Goal: Find specific page/section: Find specific page/section

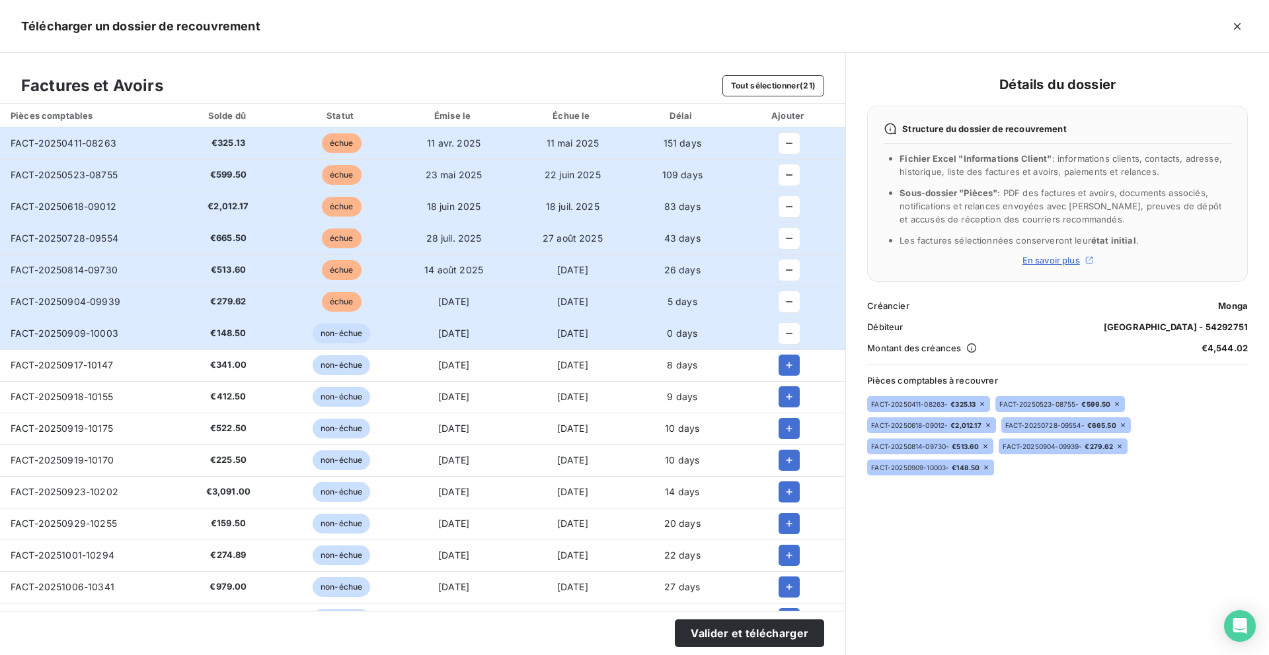
scroll to position [71, 0]
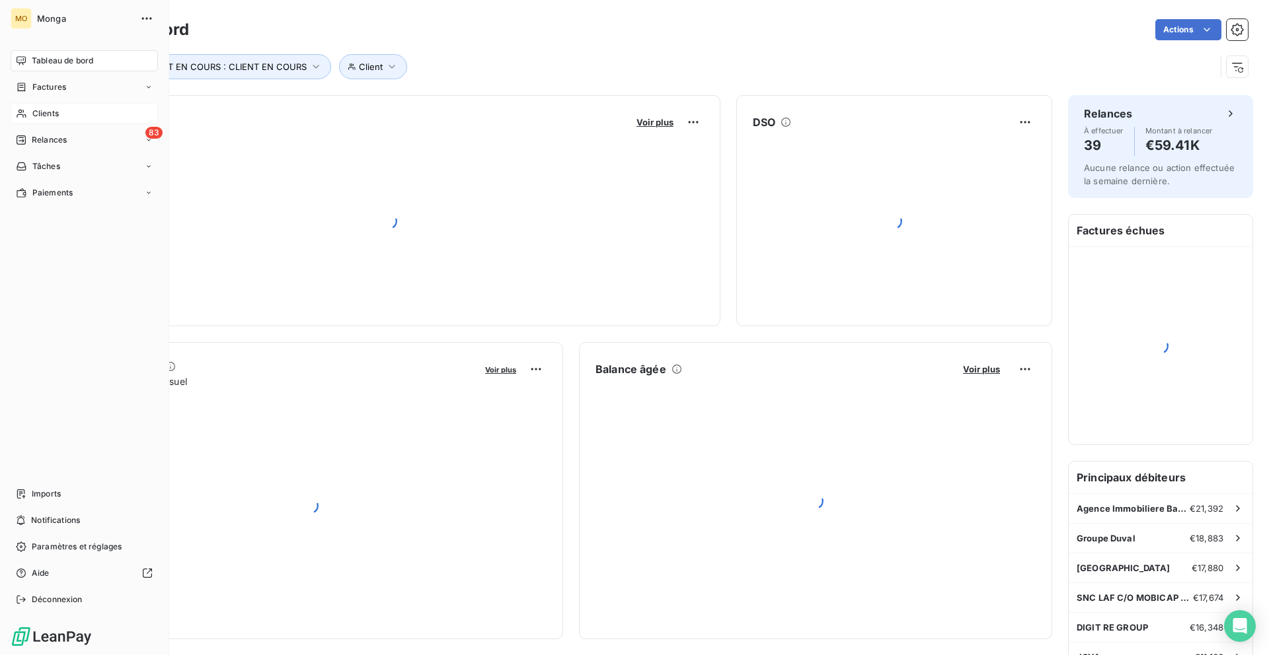
click at [38, 122] on div "Clients" at bounding box center [84, 113] width 147 height 21
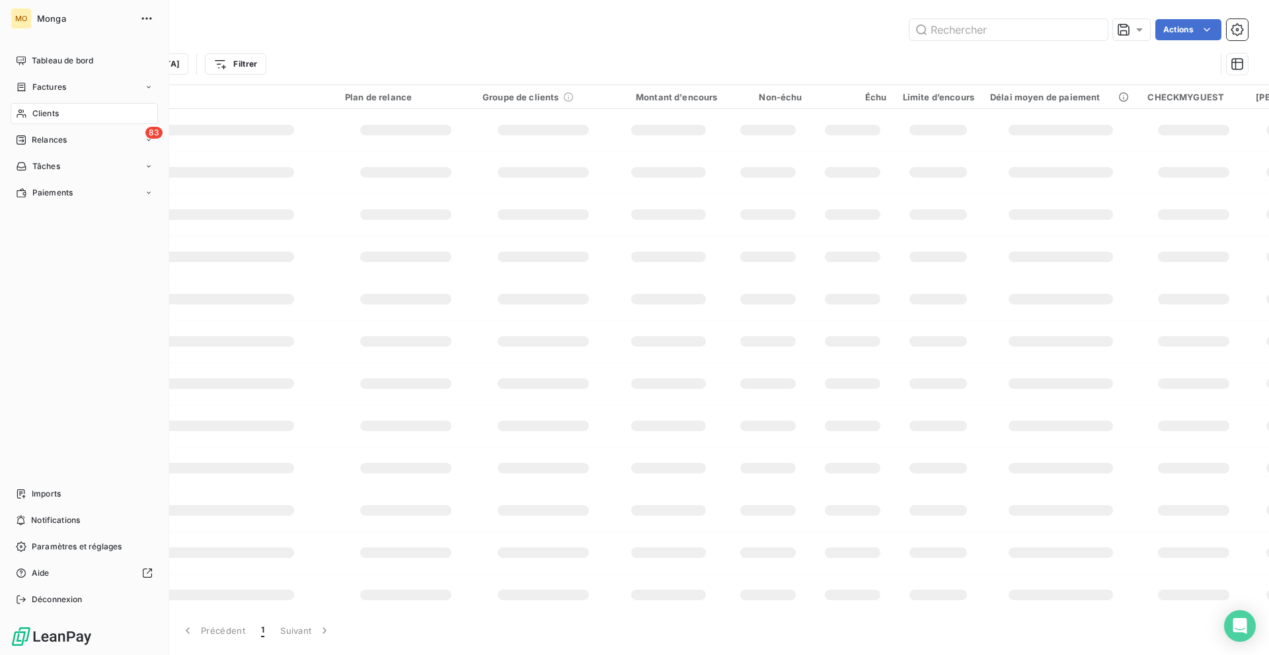
click at [46, 120] on div "Clients" at bounding box center [84, 113] width 147 height 21
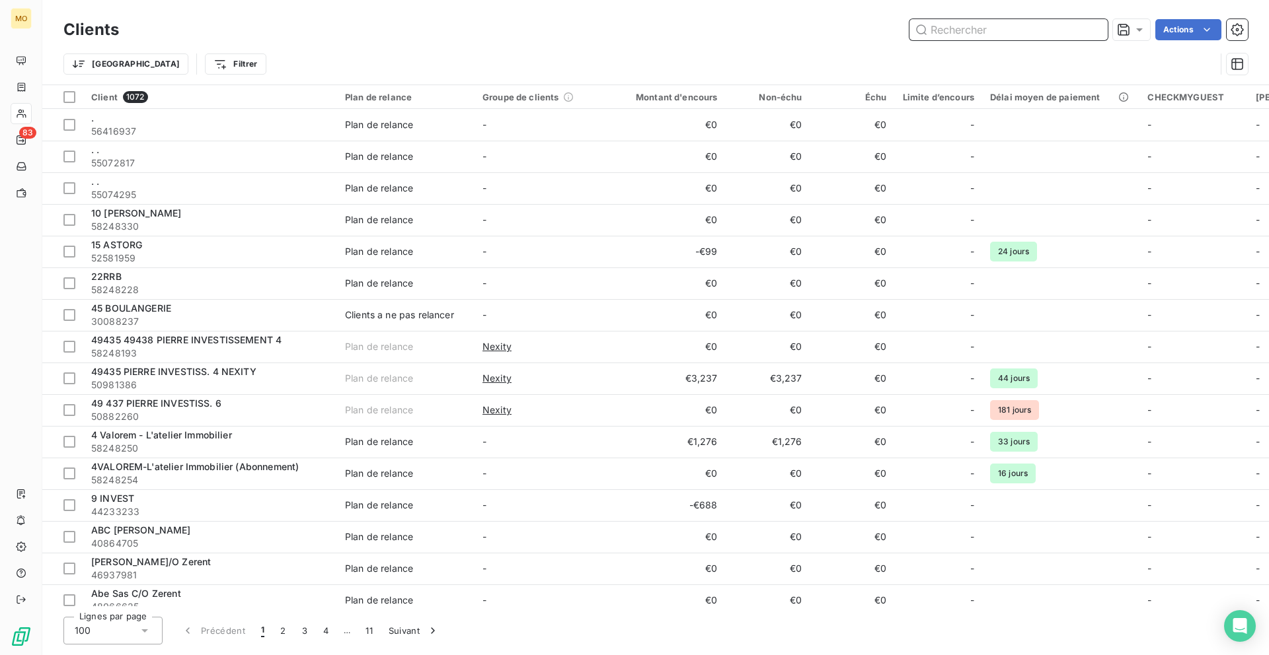
click at [950, 26] on input "text" at bounding box center [1008, 29] width 198 height 21
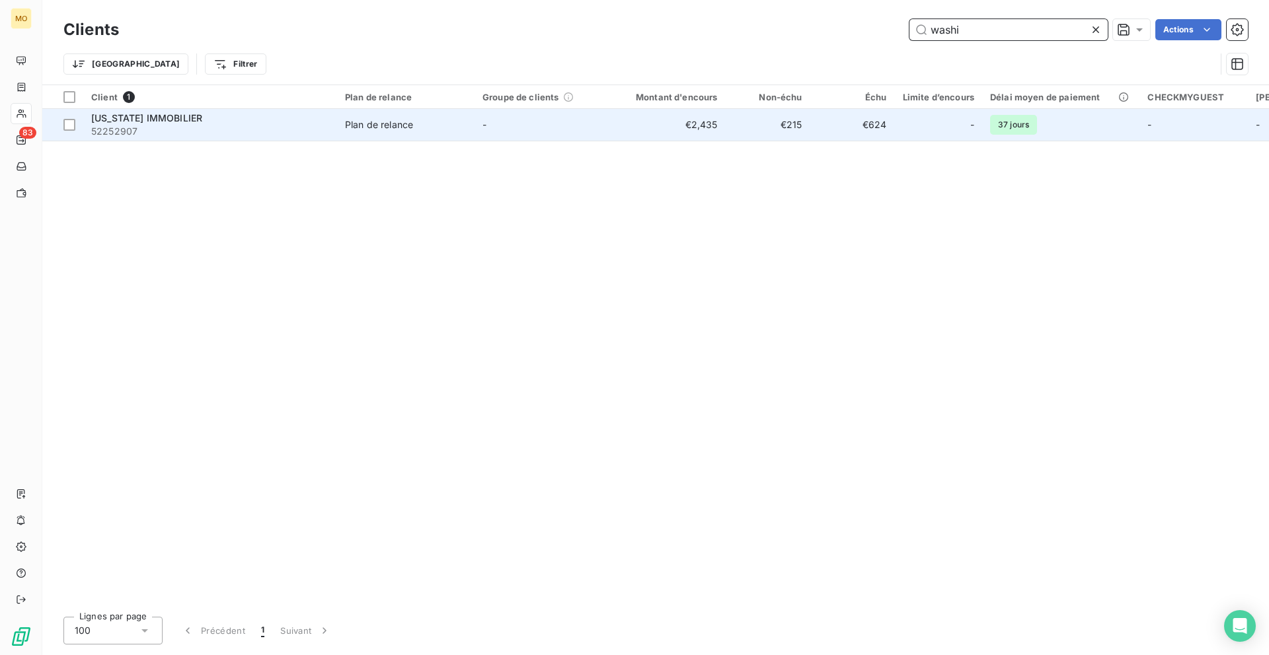
type input "washi"
click at [219, 113] on div "WASHINGTON IMMOBILIER" at bounding box center [210, 118] width 238 height 13
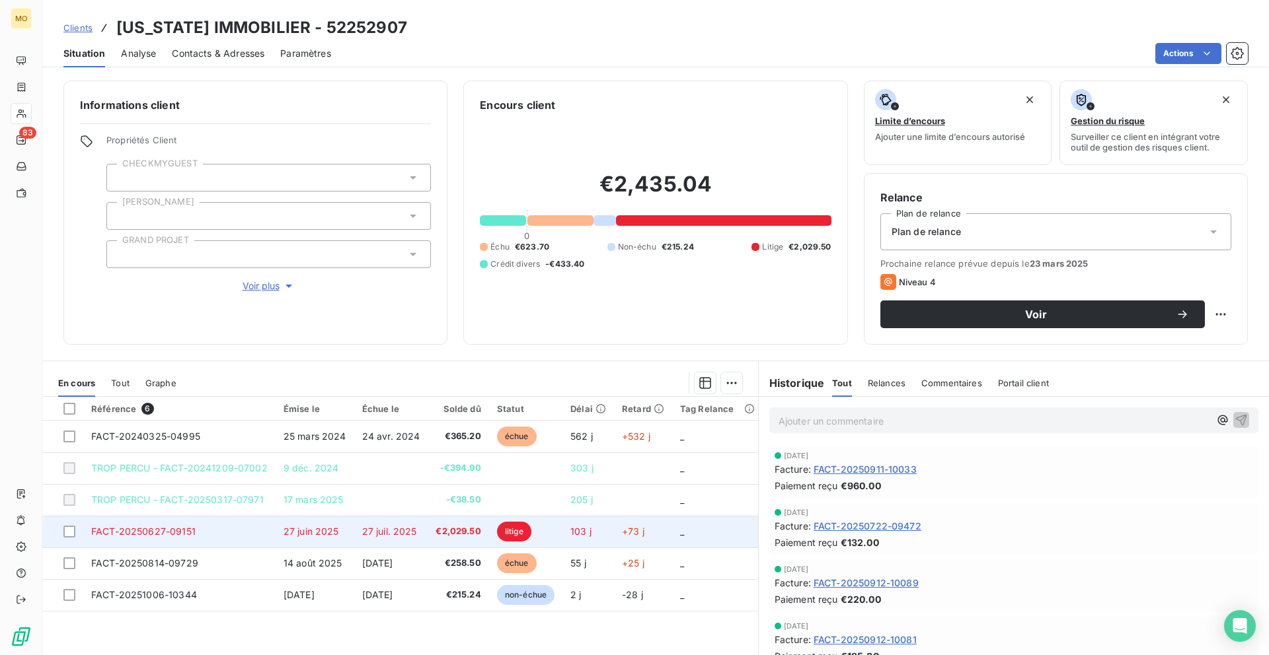
click at [399, 536] on span "27 juil. 2025" at bounding box center [389, 531] width 55 height 11
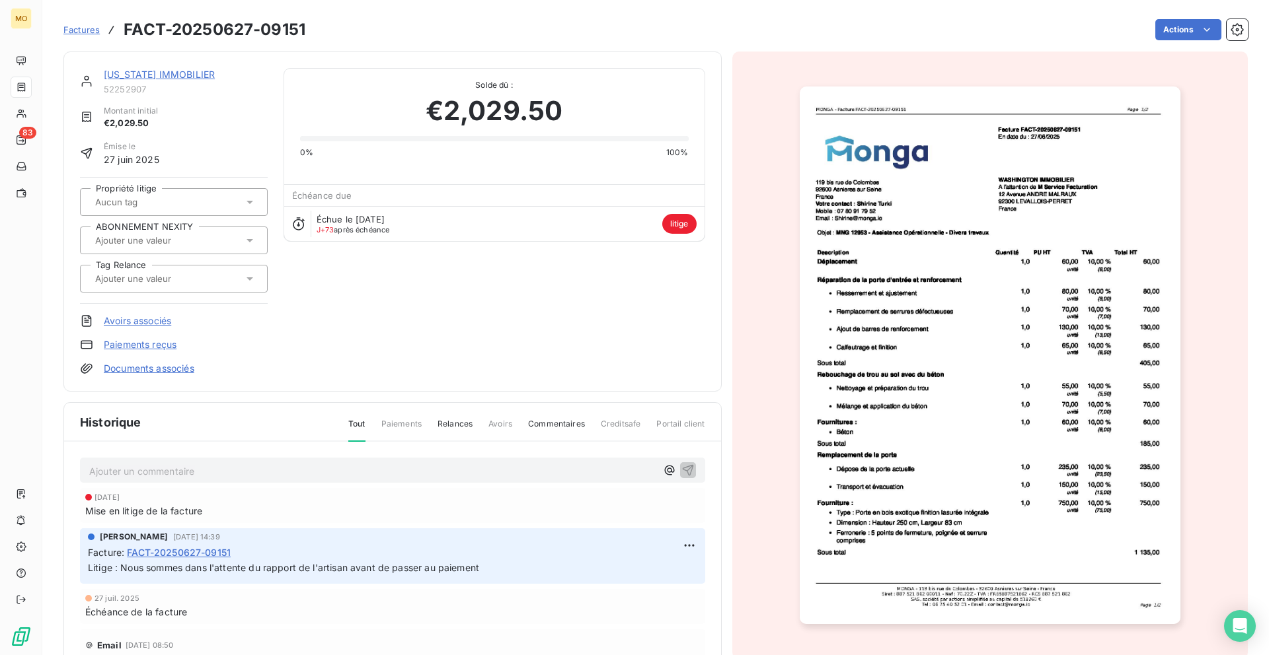
click at [203, 547] on span "FACT-20250627-09151" at bounding box center [179, 553] width 104 height 14
click at [994, 281] on img "button" at bounding box center [989, 356] width 381 height 538
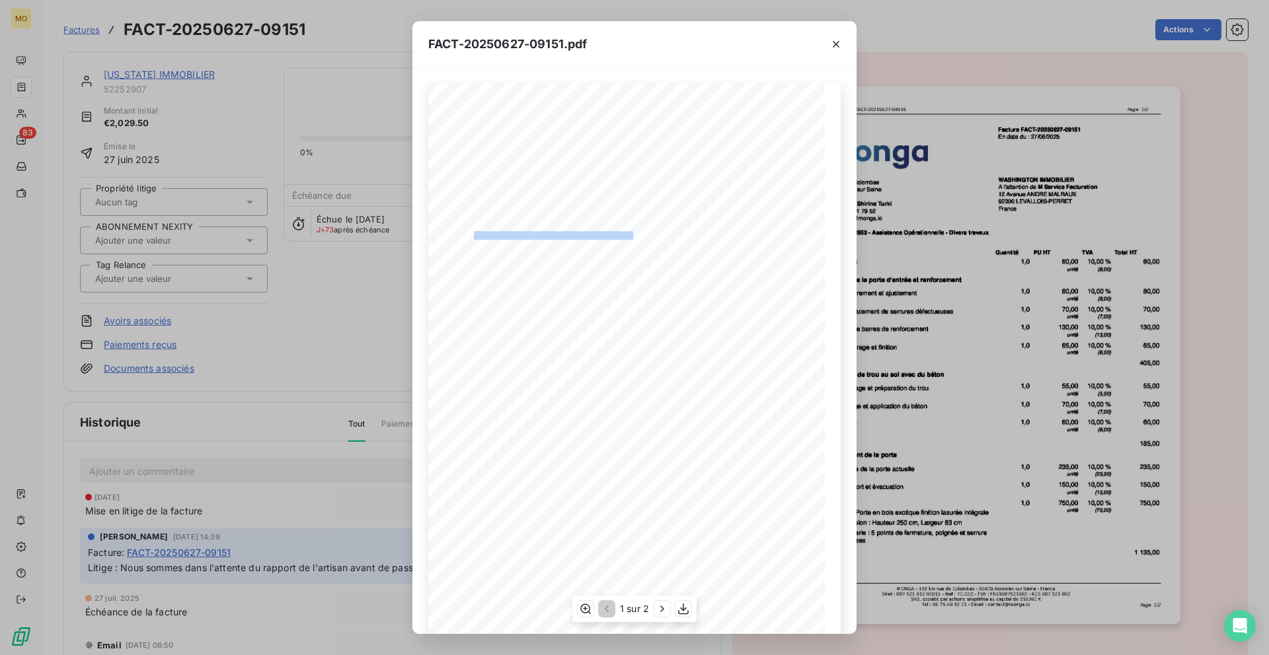
click at [492, 237] on span "MNG 12953 - Assistance Opérationnelle - Divers travaux" at bounding box center [553, 234] width 159 height 6
drag, startPoint x: 481, startPoint y: 236, endPoint x: 502, endPoint y: 235, distance: 21.2
click at [502, 235] on span "MNG 12953 - Assistance Opérationnelle - Divers travaux" at bounding box center [553, 234] width 159 height 6
copy span "NG 12953 - Assistance Opérationnelle - Divers travaux"
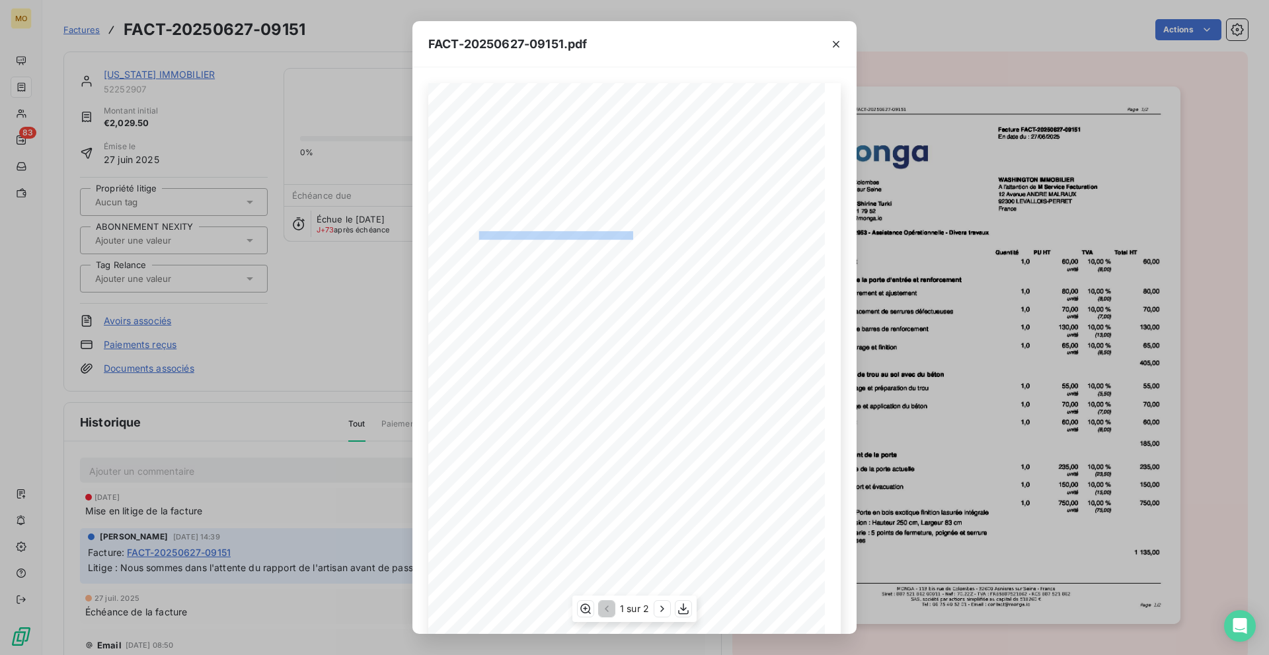
click at [498, 233] on span "MNG 12953 - Assistance Opérationnelle - Divers travaux" at bounding box center [553, 234] width 159 height 6
drag, startPoint x: 498, startPoint y: 233, endPoint x: 479, endPoint y: 233, distance: 18.5
click at [479, 233] on span "MNG 12953 - Assistance Opérationnelle - Divers travaux" at bounding box center [553, 234] width 159 height 6
click at [116, 184] on div "FACT-20250627-09151.pdf 119 bis rue de Colombes 92600 Asnieres sur Seine France…" at bounding box center [634, 327] width 1269 height 655
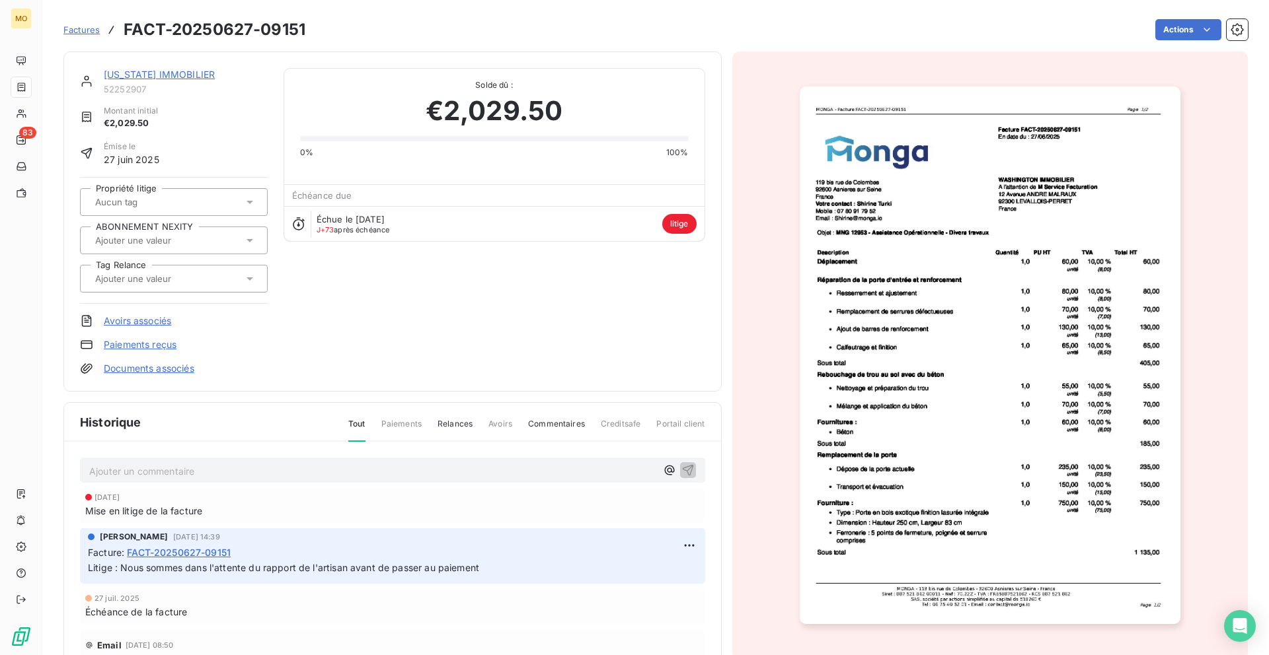
click at [116, 184] on div "Propriété litige ABONNEMENT NEXITY Tag Relance" at bounding box center [174, 240] width 188 height 127
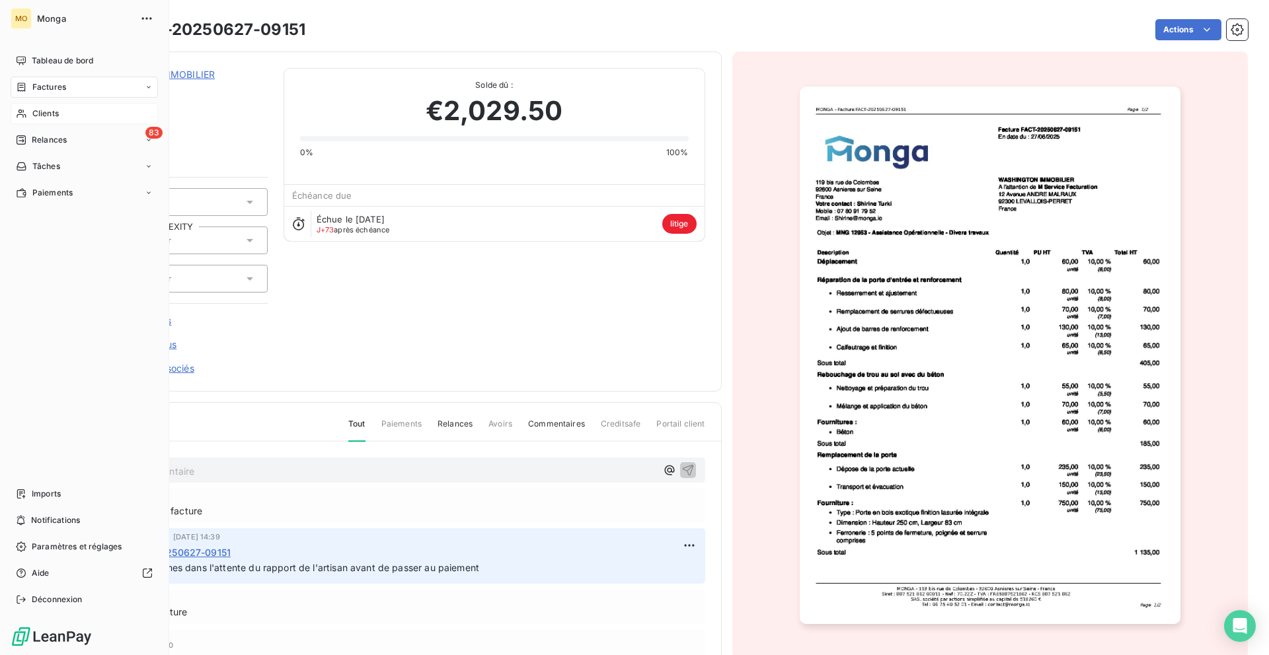
click at [19, 114] on icon at bounding box center [21, 114] width 9 height 9
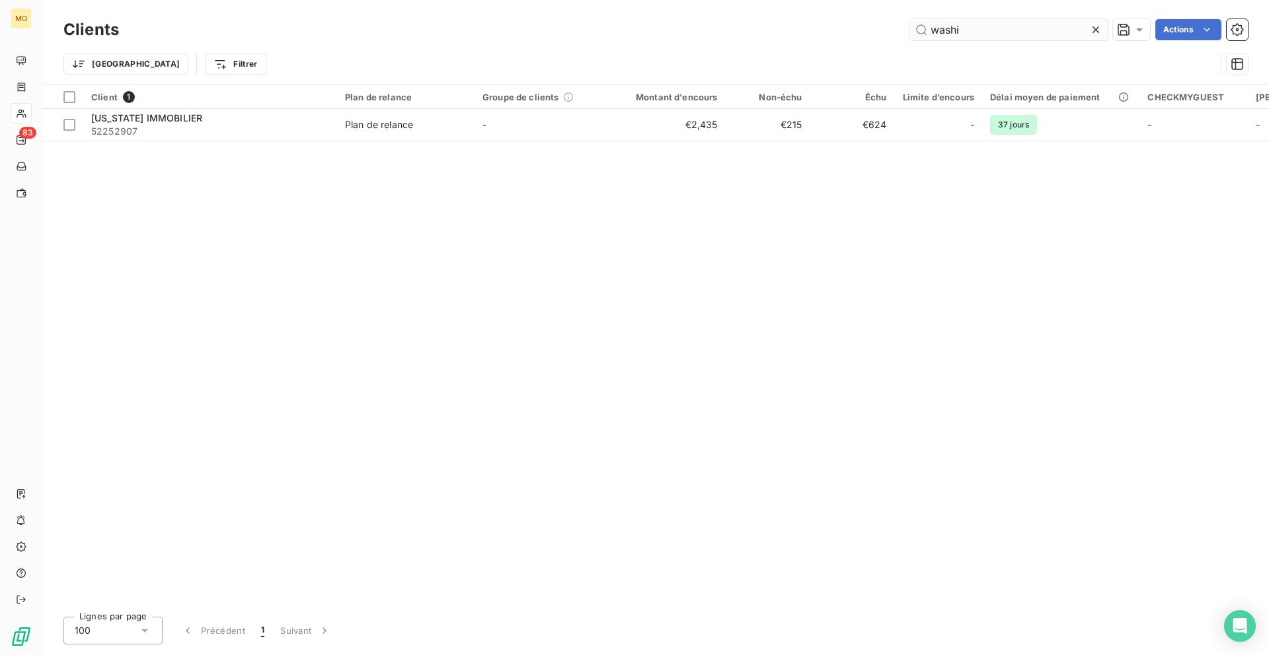
click at [954, 35] on input "washi" at bounding box center [1008, 29] width 198 height 21
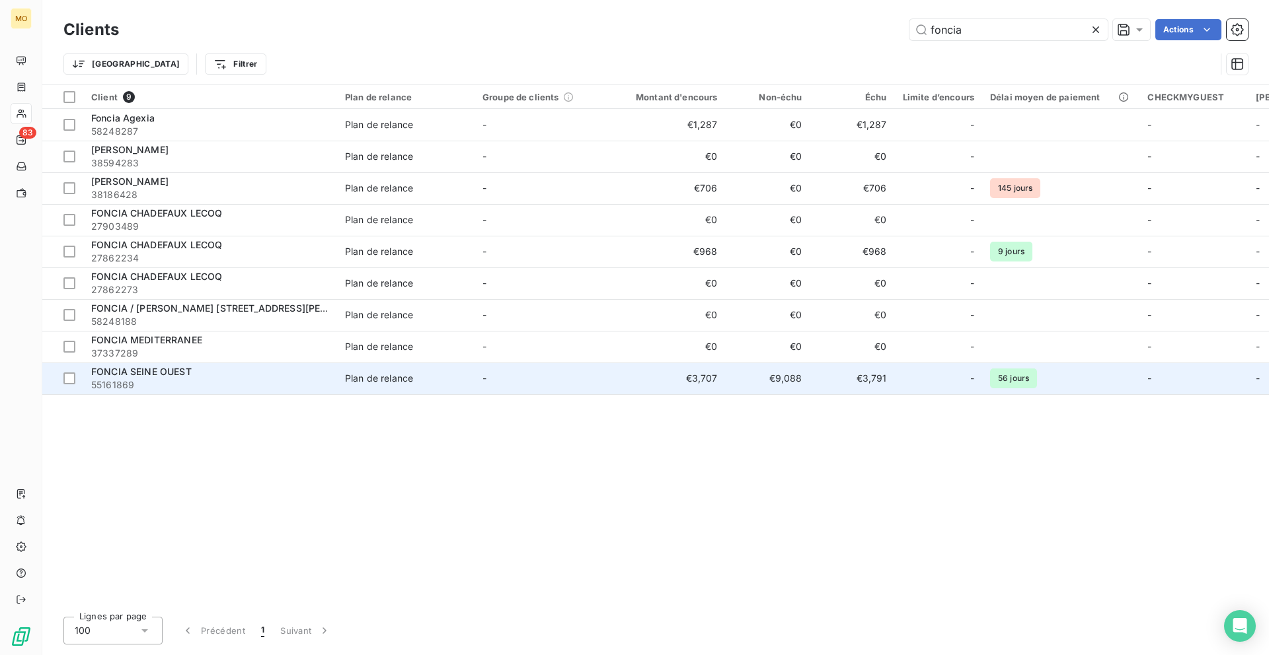
type input "foncia"
click at [186, 377] on span "FONCIA SEINE OUEST" at bounding box center [141, 371] width 100 height 11
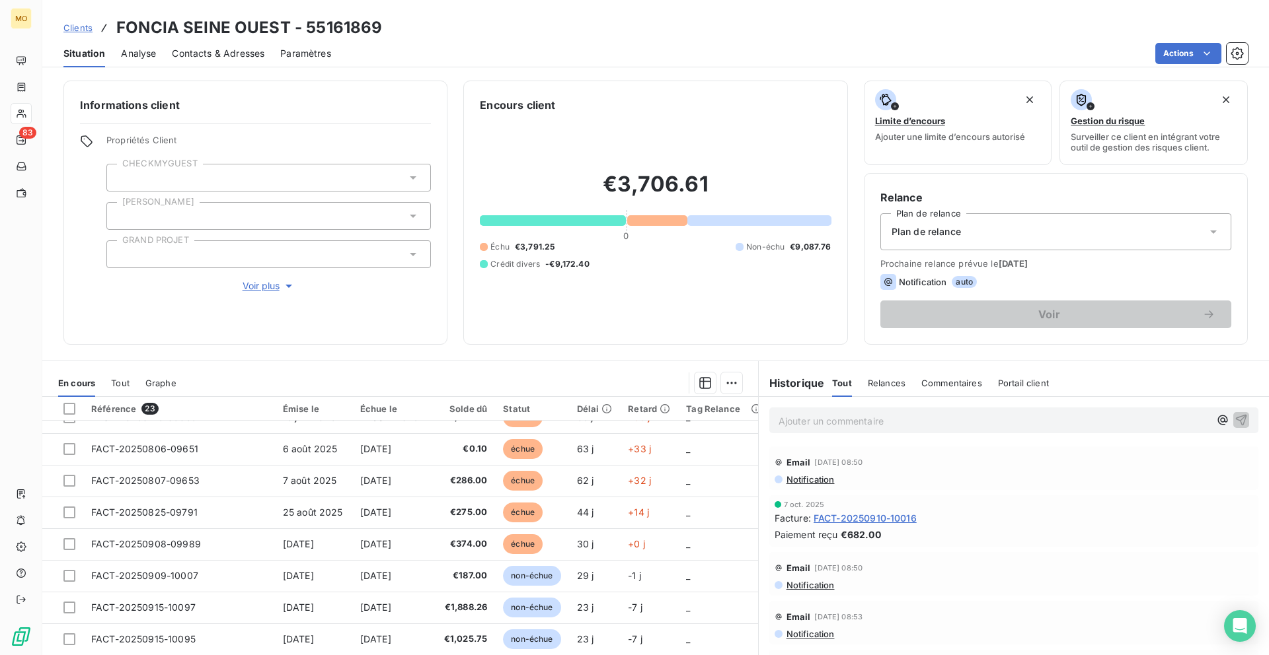
scroll to position [308, 0]
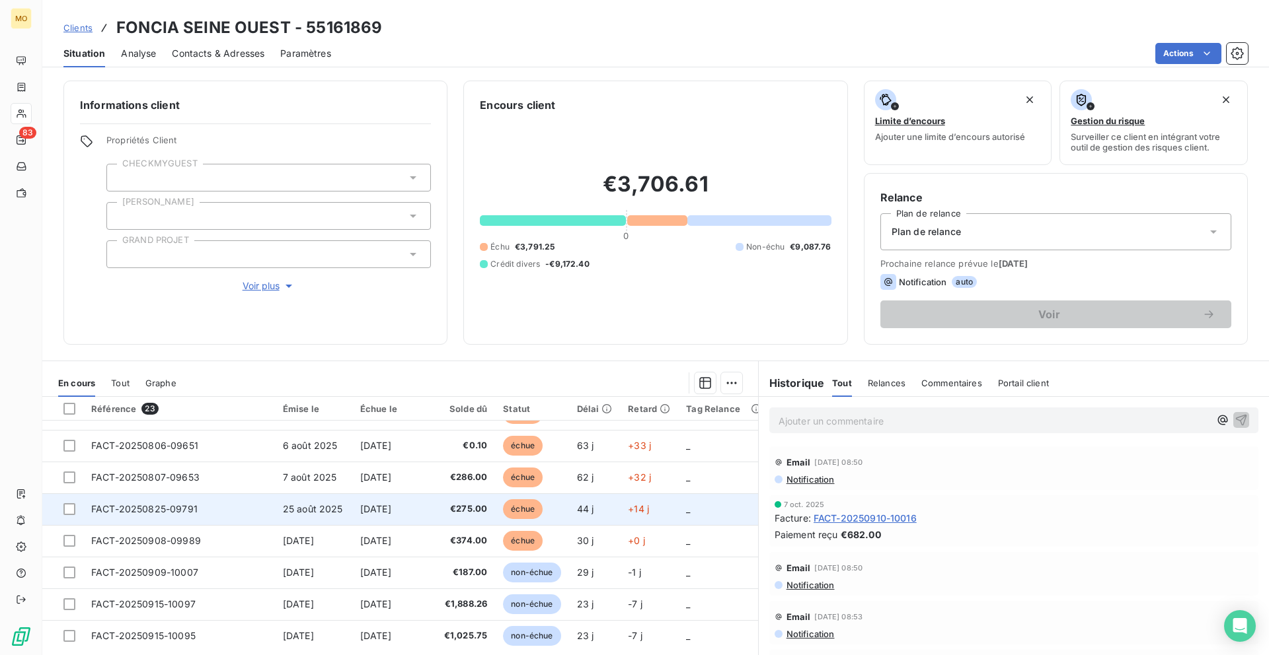
click at [329, 519] on td "25 août 2025" at bounding box center [313, 510] width 77 height 32
